Goal: Find specific page/section: Find specific page/section

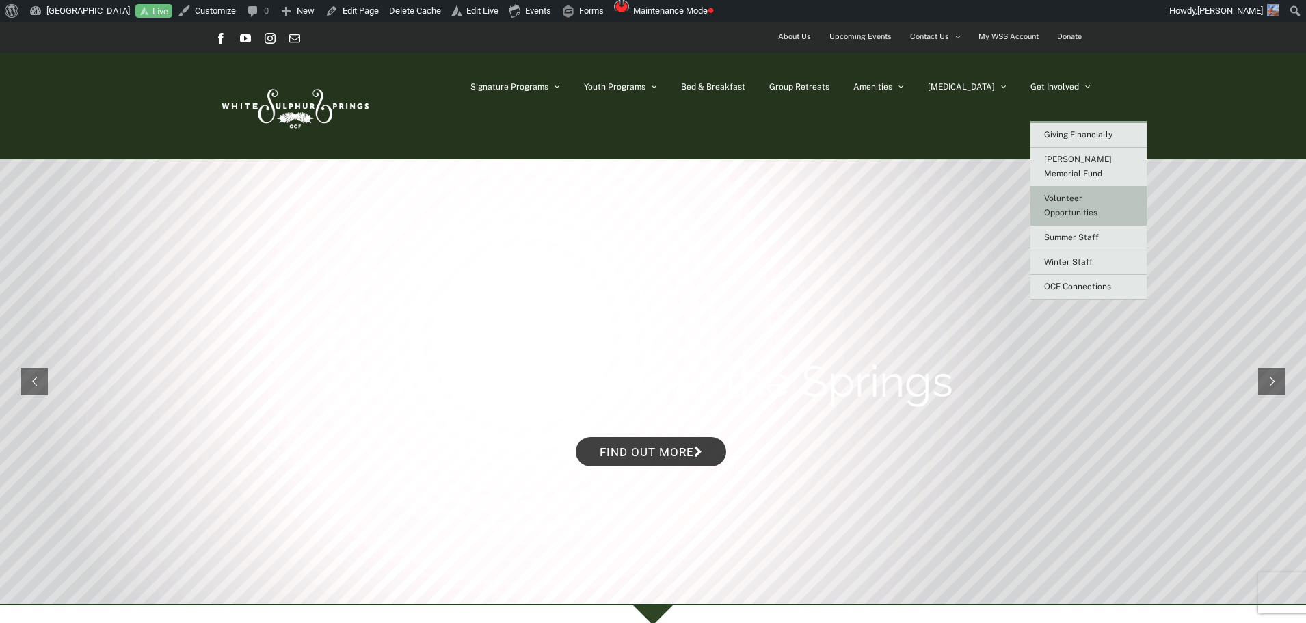
click at [1088, 189] on link "Volunteer Opportunities" at bounding box center [1088, 206] width 116 height 39
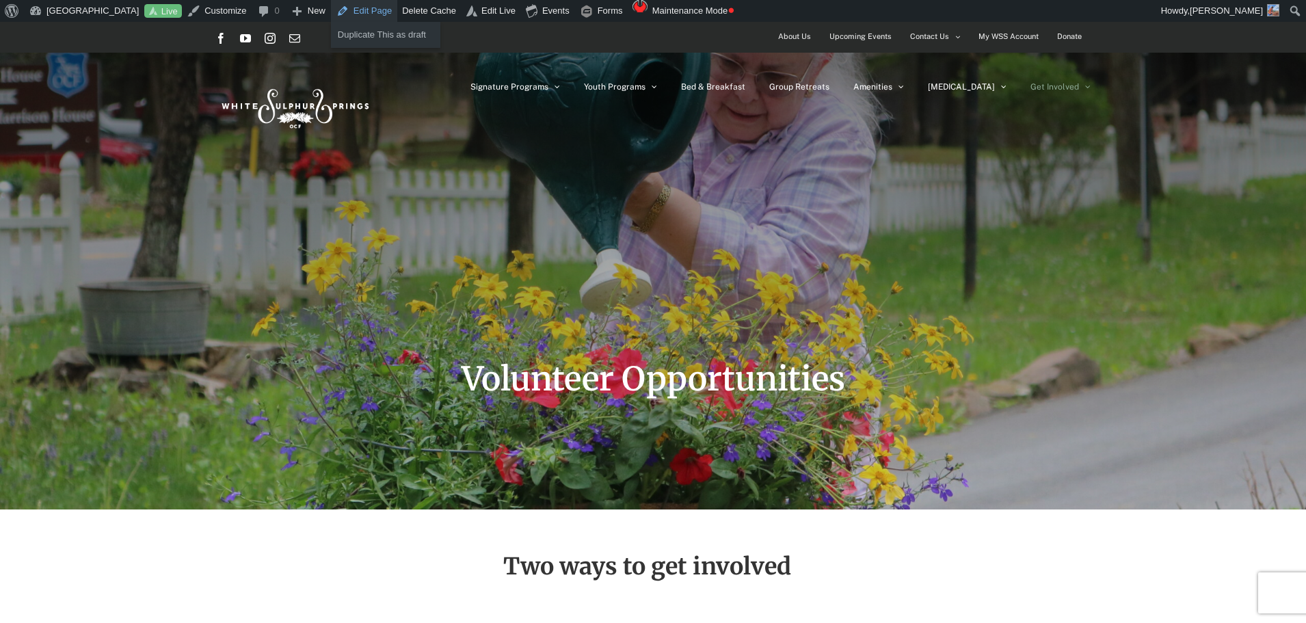
click at [347, 1] on link "Edit Page" at bounding box center [364, 11] width 66 height 22
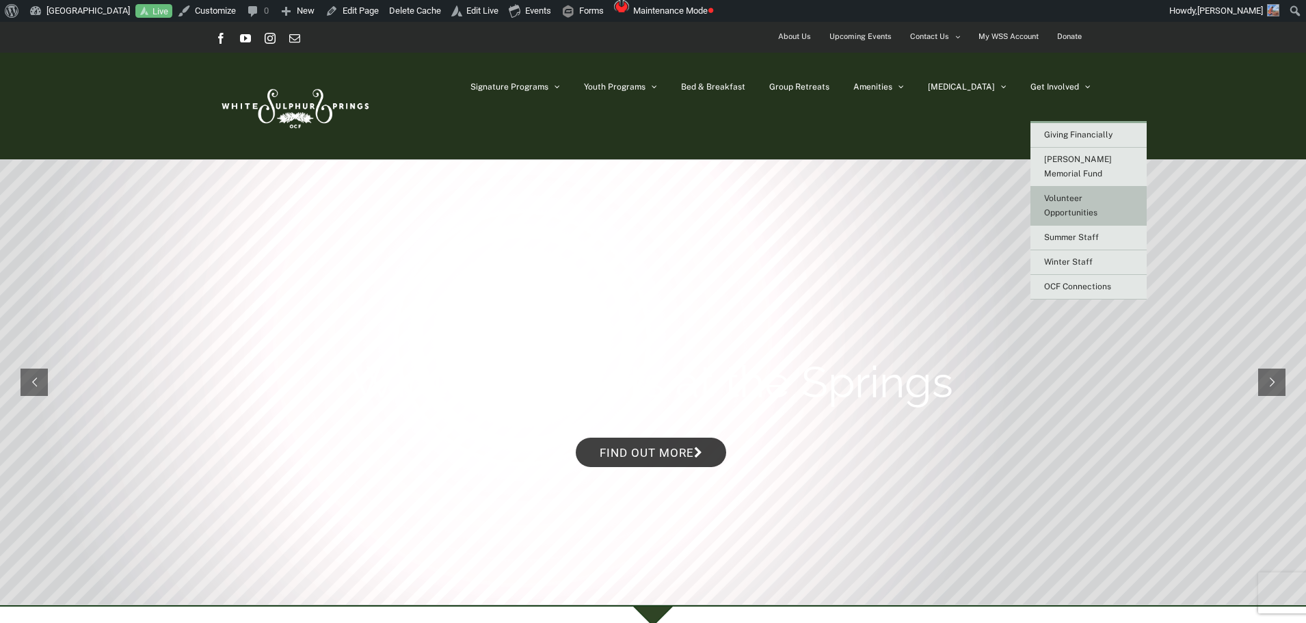
click at [1069, 190] on link "Volunteer Opportunities" at bounding box center [1088, 206] width 116 height 39
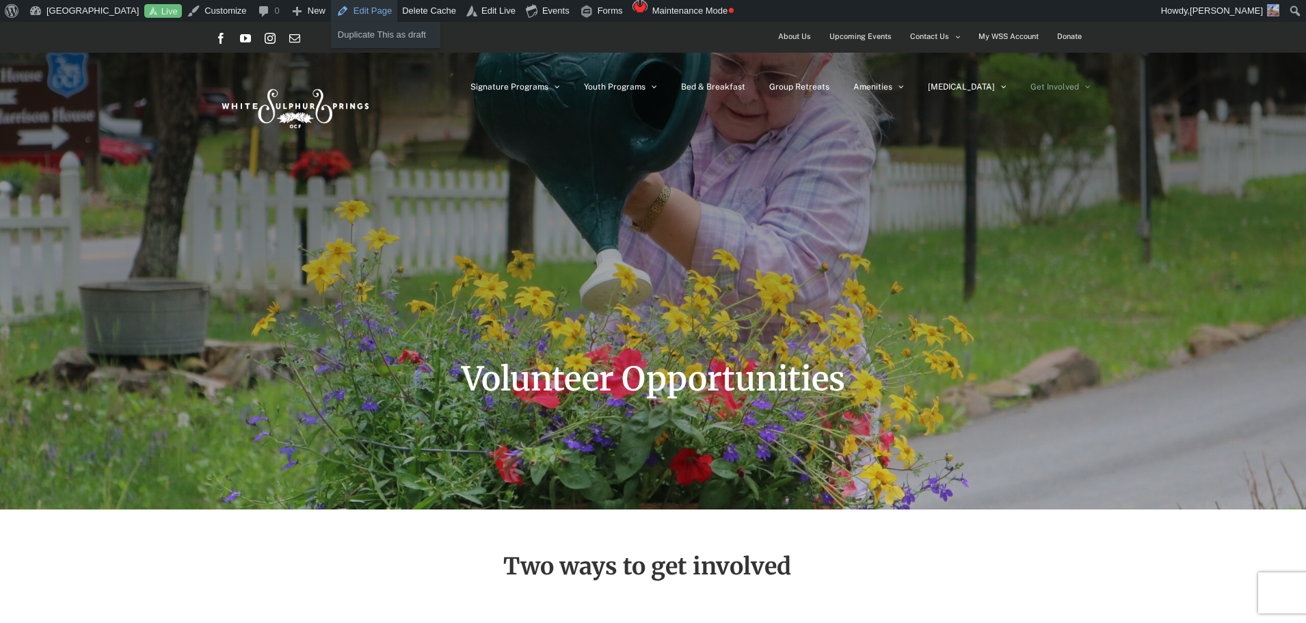
click at [368, 8] on link "Edit Page" at bounding box center [364, 11] width 66 height 22
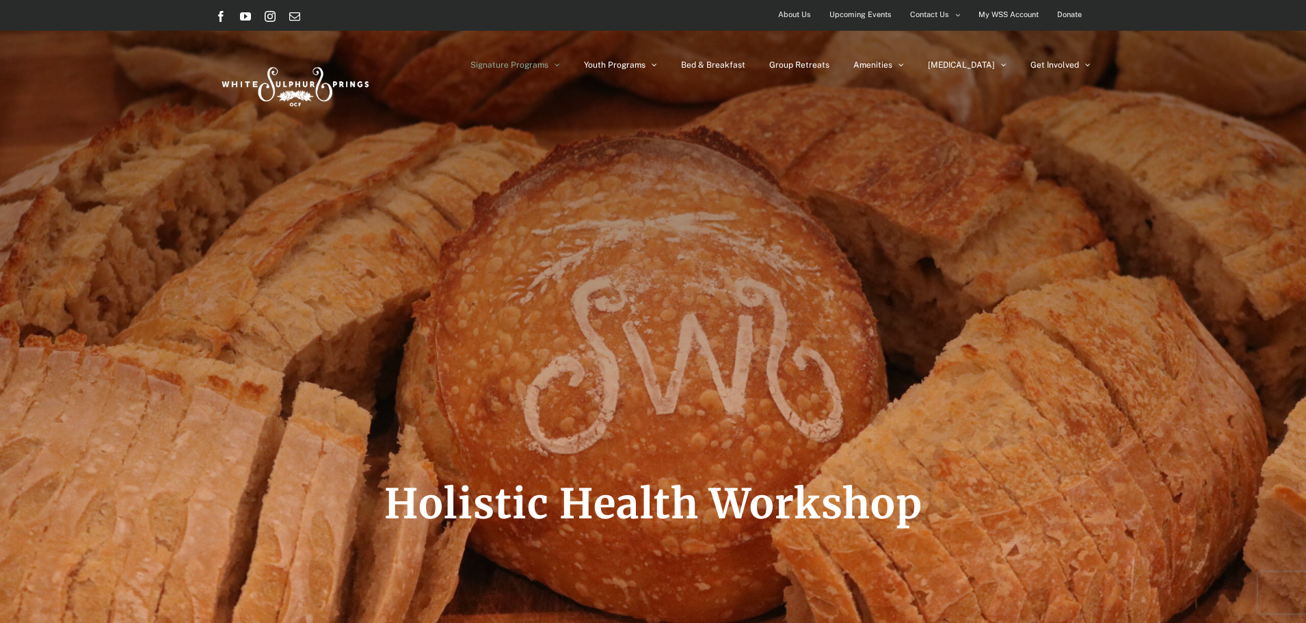
click at [310, 86] on img at bounding box center [293, 84] width 157 height 64
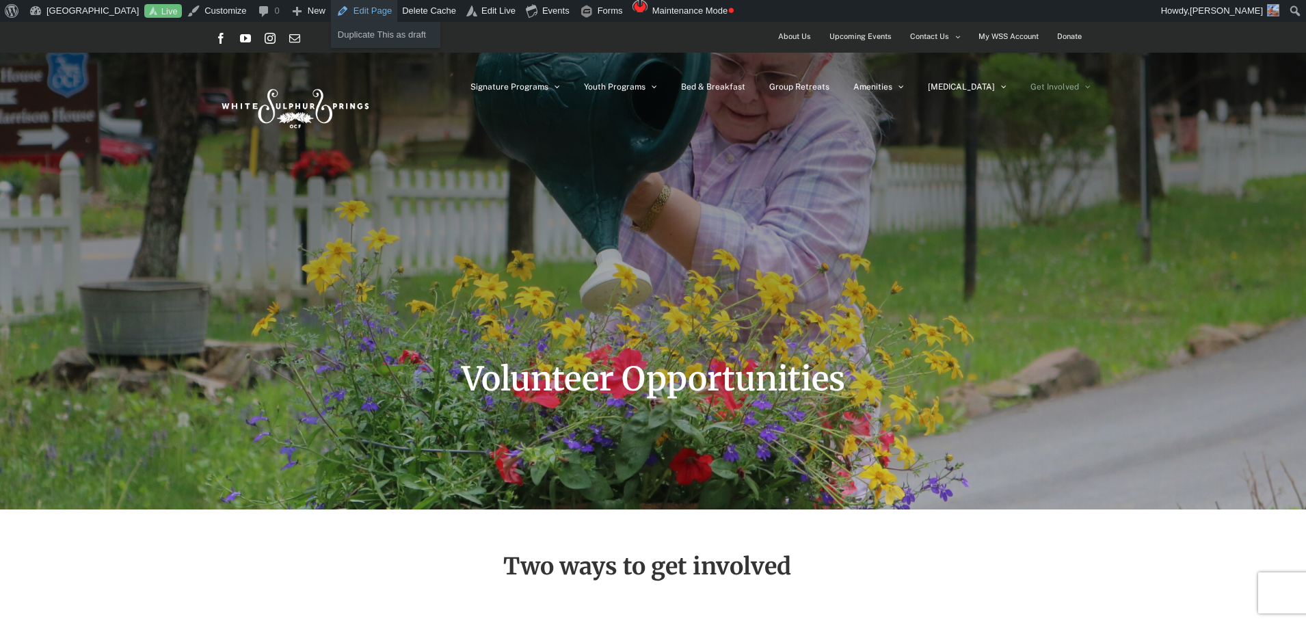
click at [376, 12] on link "Edit Page" at bounding box center [364, 11] width 66 height 22
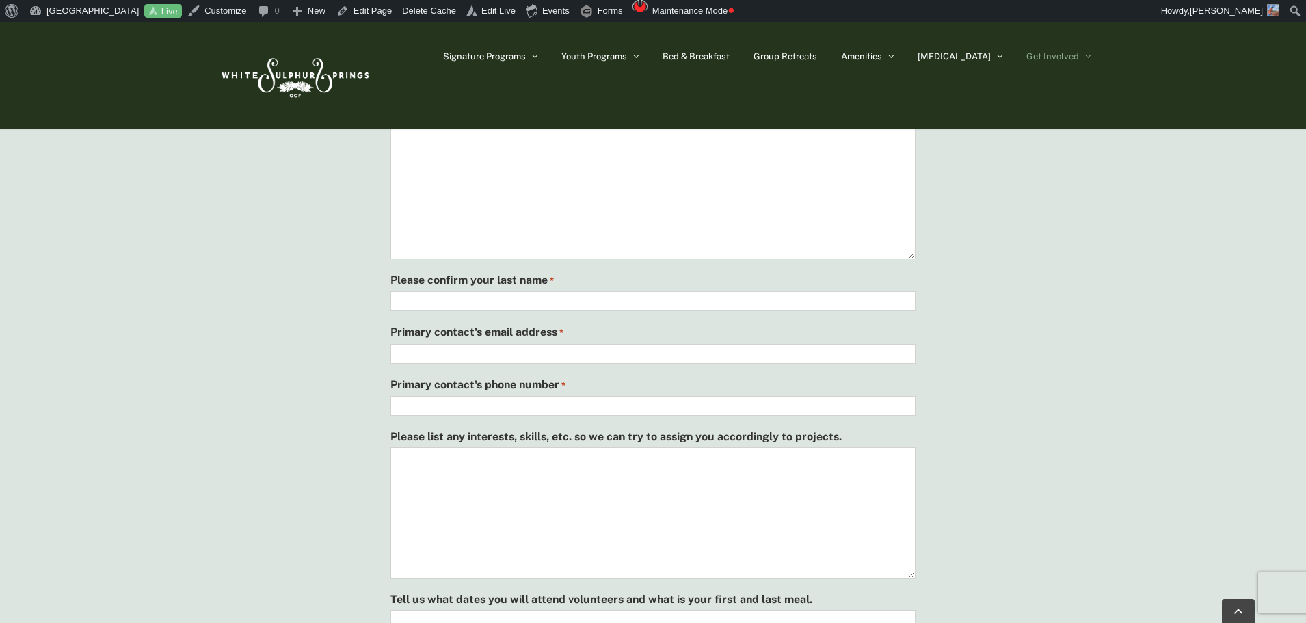
scroll to position [1162, 0]
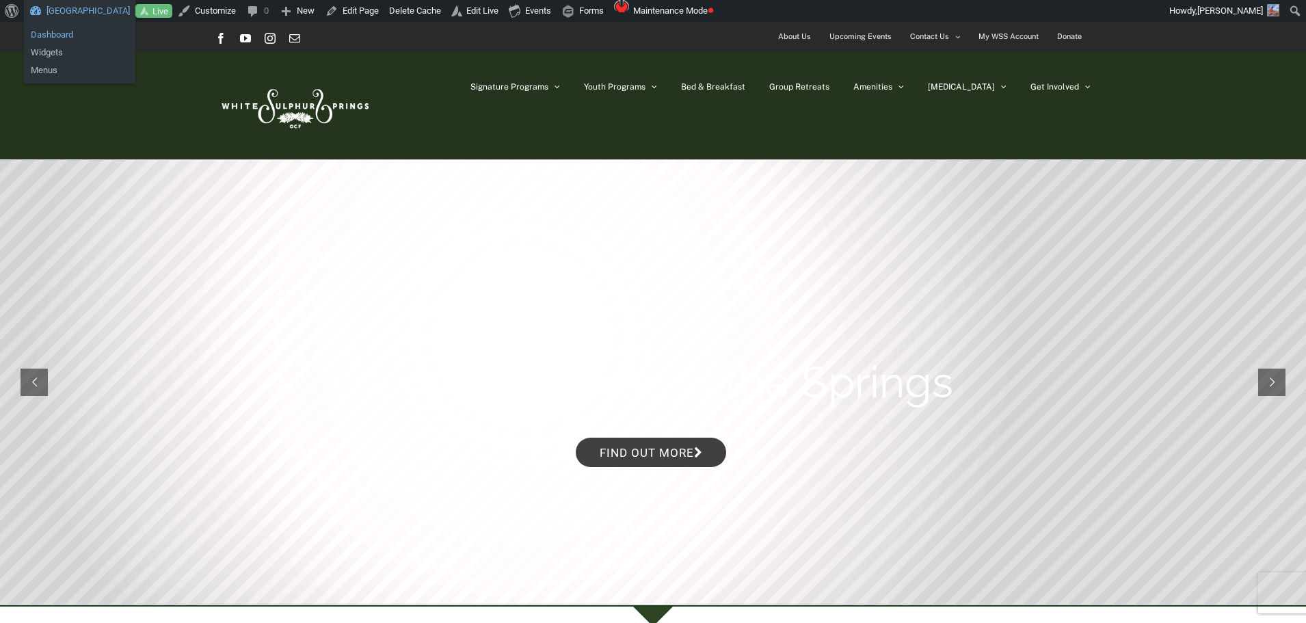
click at [44, 31] on link "Dashboard" at bounding box center [79, 35] width 111 height 18
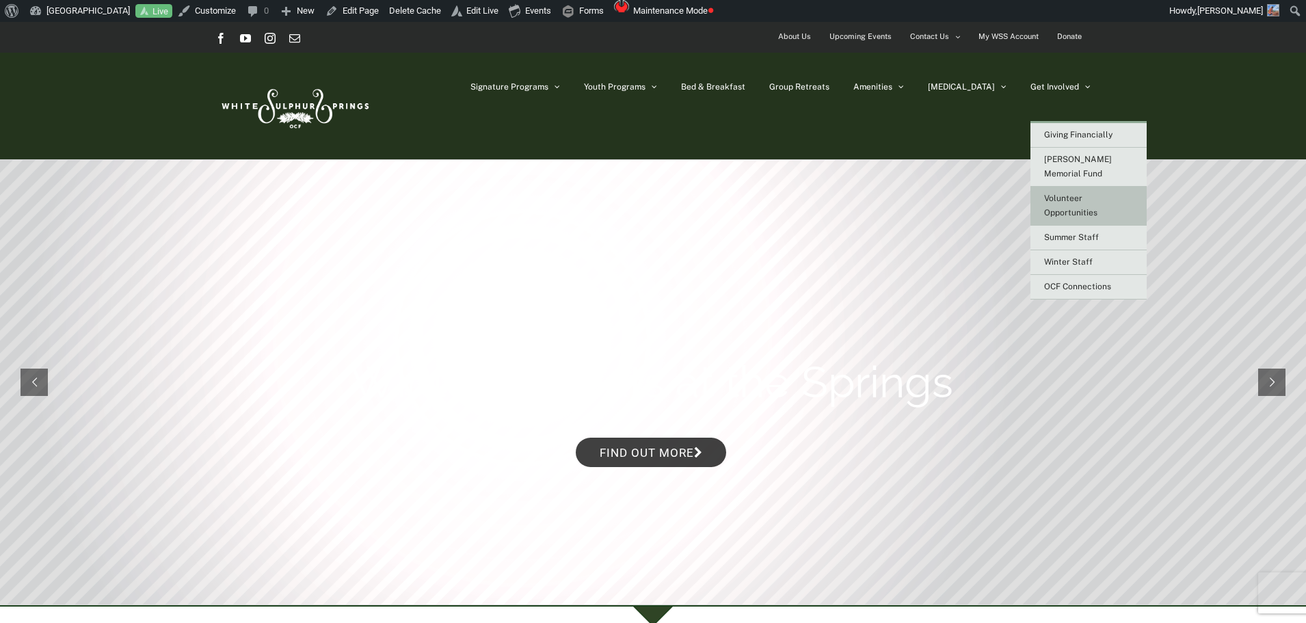
click at [1068, 198] on span "Volunteer Opportunities" at bounding box center [1070, 206] width 53 height 24
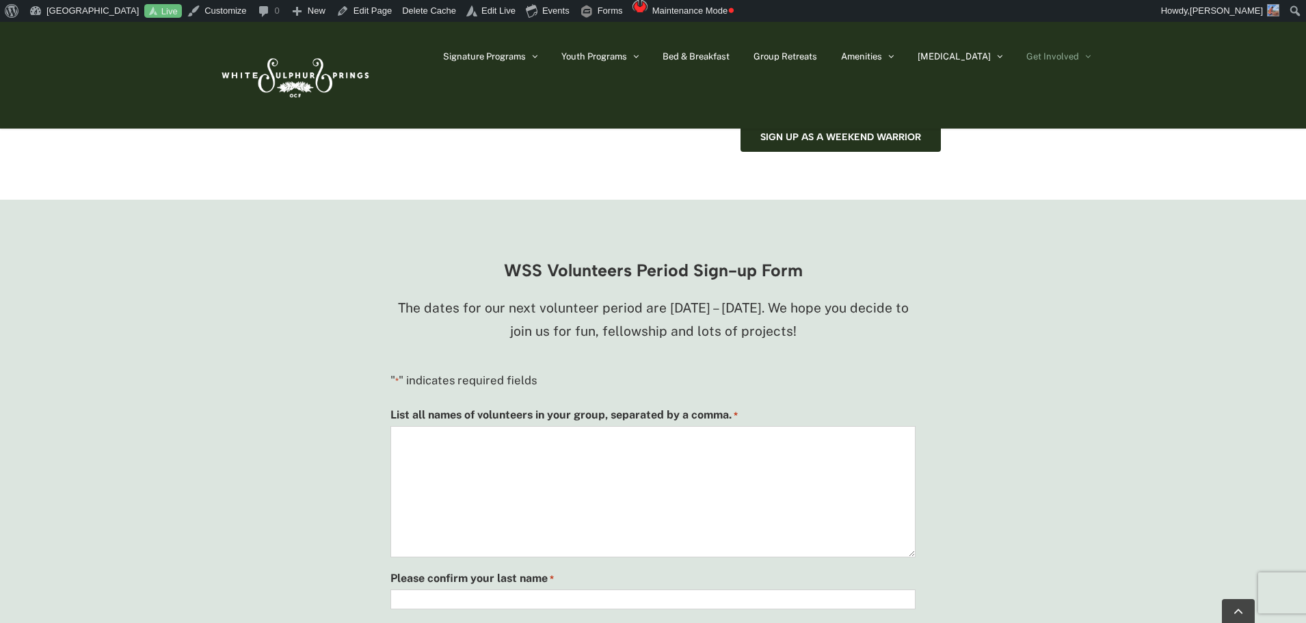
scroll to position [889, 0]
click at [369, 6] on link "Edit Page" at bounding box center [364, 11] width 66 height 22
